Goal: Task Accomplishment & Management: Manage account settings

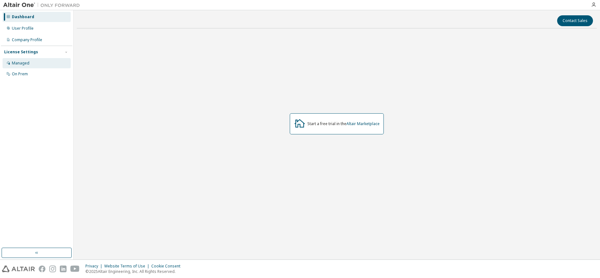
click at [30, 60] on div "Managed" at bounding box center [37, 63] width 68 height 10
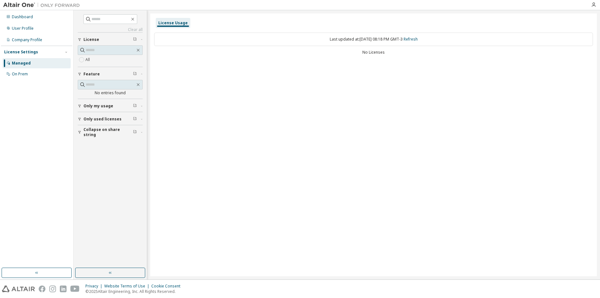
click at [100, 105] on span "Only my usage" at bounding box center [98, 106] width 30 height 5
click at [88, 116] on label "Yes" at bounding box center [89, 116] width 8 height 8
click at [94, 132] on button "Only used licenses" at bounding box center [110, 138] width 65 height 14
drag, startPoint x: 229, startPoint y: 137, endPoint x: 202, endPoint y: 116, distance: 34.4
click at [229, 136] on div "License Usage Last updated at: Thu 2025-09-04 08:18 PM GMT-3 Refresh No Licenses" at bounding box center [373, 144] width 446 height 263
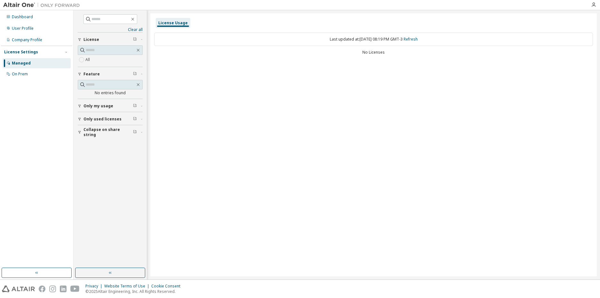
click at [171, 23] on div "License Usage" at bounding box center [172, 22] width 29 height 5
drag, startPoint x: 345, startPoint y: 43, endPoint x: 376, endPoint y: 47, distance: 31.6
click at [376, 47] on div "Last updated at: Thu 2025-09-04 08:19 PM GMT-3 Refresh No Licenses" at bounding box center [373, 44] width 439 height 31
click at [314, 83] on div "License Usage Last updated at: Thu 2025-09-04 08:19 PM GMT-3 Refresh No Licenses" at bounding box center [373, 144] width 446 height 263
click at [26, 71] on div "On Prem" at bounding box center [37, 74] width 68 height 10
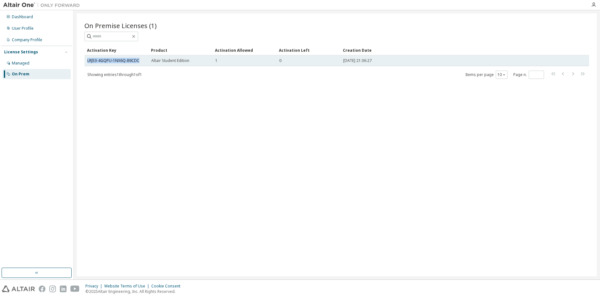
drag, startPoint x: 145, startPoint y: 61, endPoint x: 86, endPoint y: 62, distance: 59.5
click at [86, 62] on td "LRJ53-4GQPU-1NX6Q-89CDC" at bounding box center [116, 60] width 64 height 11
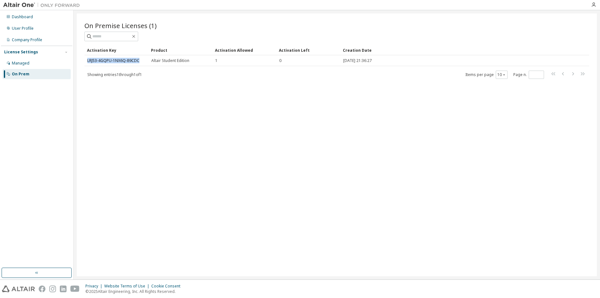
copy link "LRJ53-4GQPU-1NX6Q-89CDC"
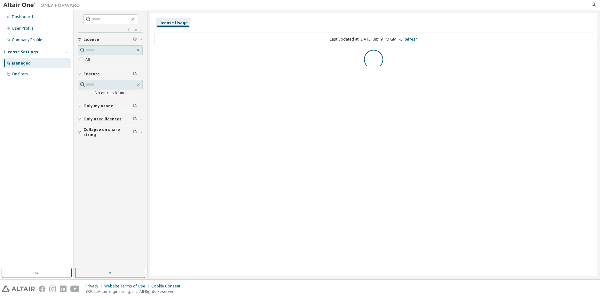
drag, startPoint x: 260, startPoint y: 60, endPoint x: 254, endPoint y: 58, distance: 6.1
